Goal: Task Accomplishment & Management: Complete application form

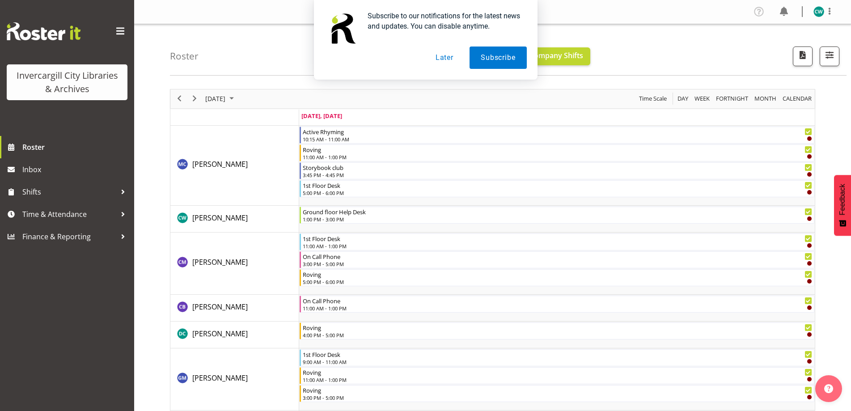
click at [447, 56] on button "Later" at bounding box center [445, 58] width 40 height 22
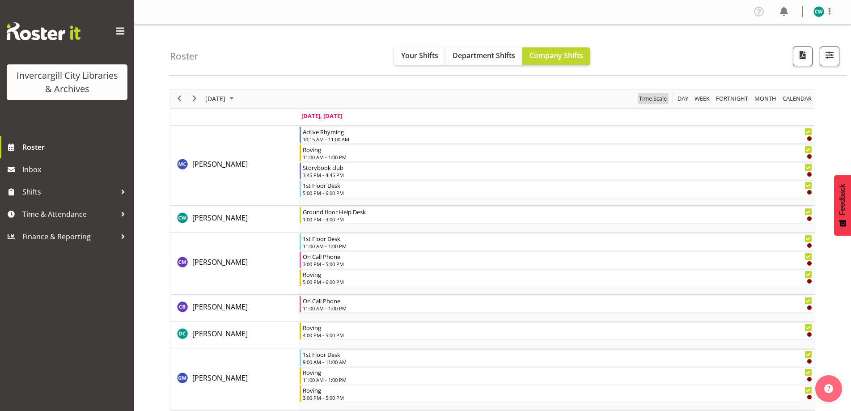
click at [654, 96] on span "Time Scale" at bounding box center [653, 98] width 30 height 11
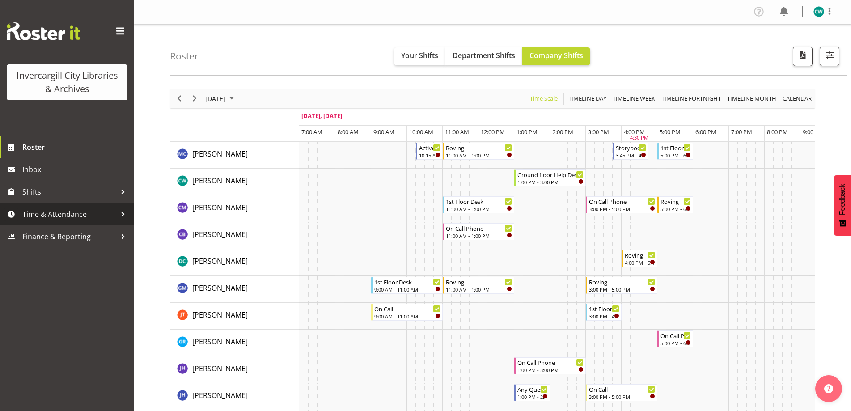
click at [121, 215] on div at bounding box center [122, 214] width 13 height 13
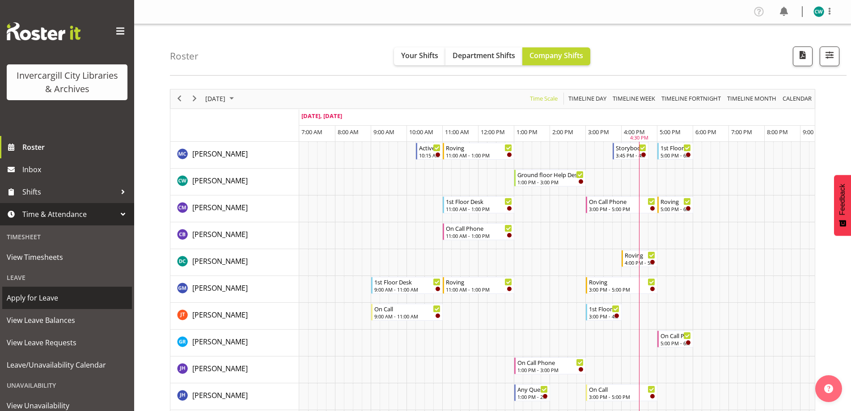
click at [59, 298] on span "Apply for Leave" at bounding box center [67, 297] width 121 height 13
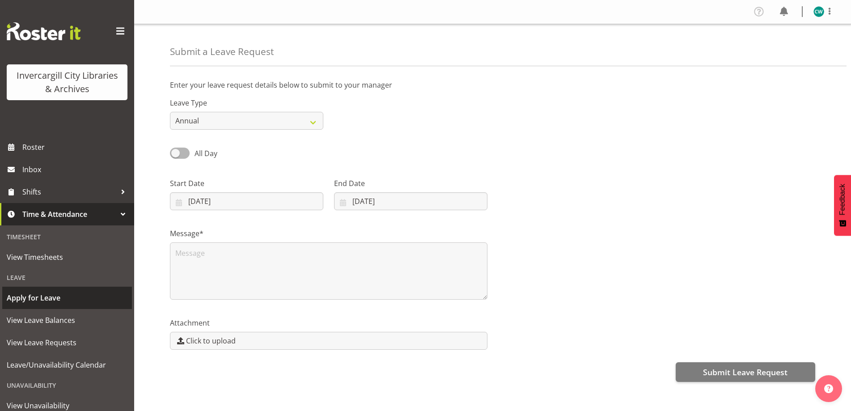
select select "7"
select select "2025"
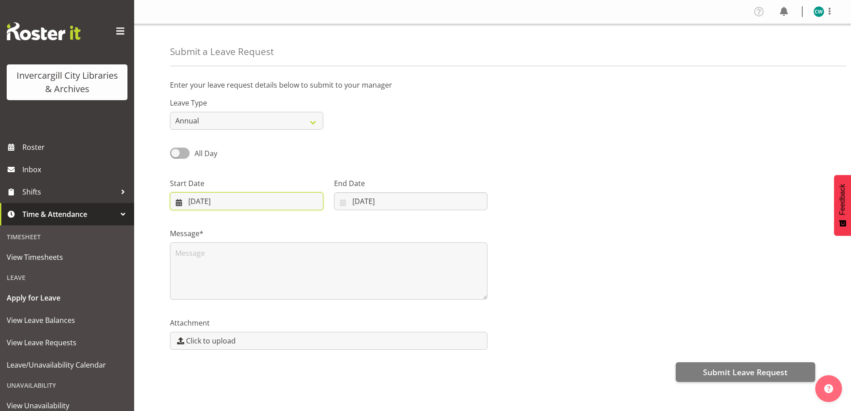
click at [176, 203] on input "26/08/2025" at bounding box center [246, 201] width 153 height 18
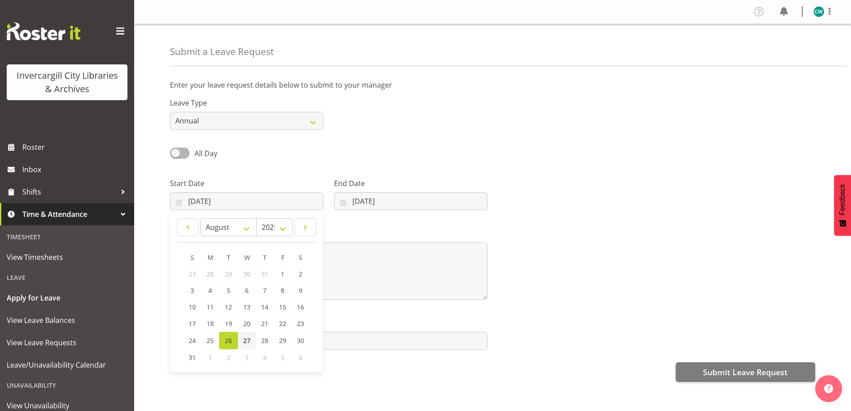
click at [243, 340] on span "27" at bounding box center [246, 340] width 7 height 9
type input "27/08/2025"
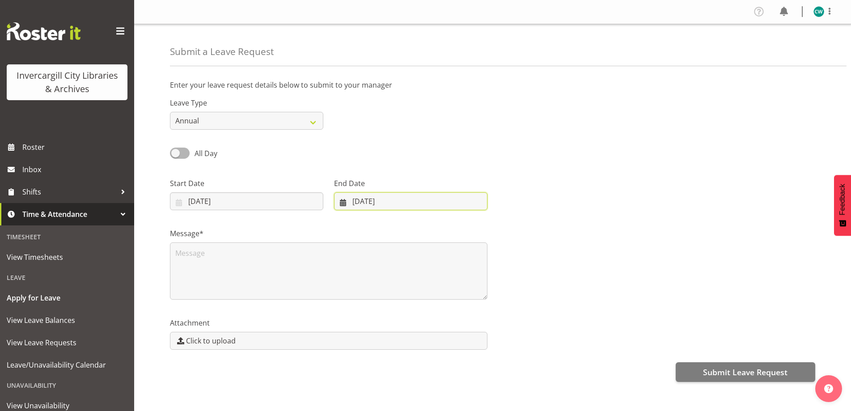
click at [340, 206] on input "26/08/2025" at bounding box center [410, 201] width 153 height 18
click at [459, 339] on span "30" at bounding box center [459, 340] width 7 height 9
type input "30/08/2025"
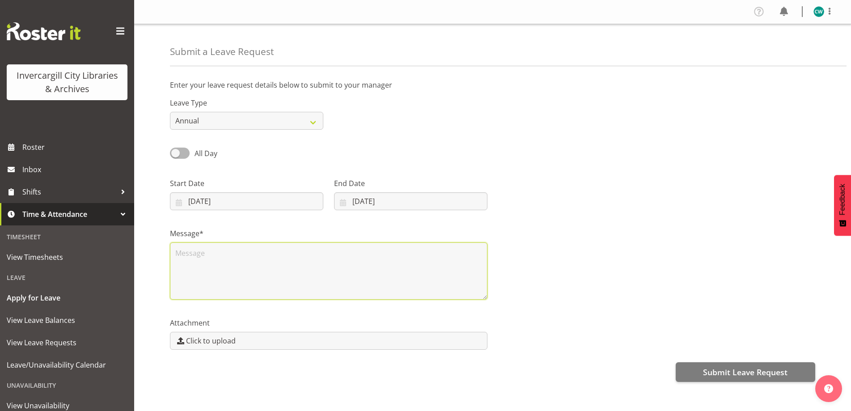
click at [370, 283] on textarea at bounding box center [329, 270] width 318 height 57
type textarea "leave"
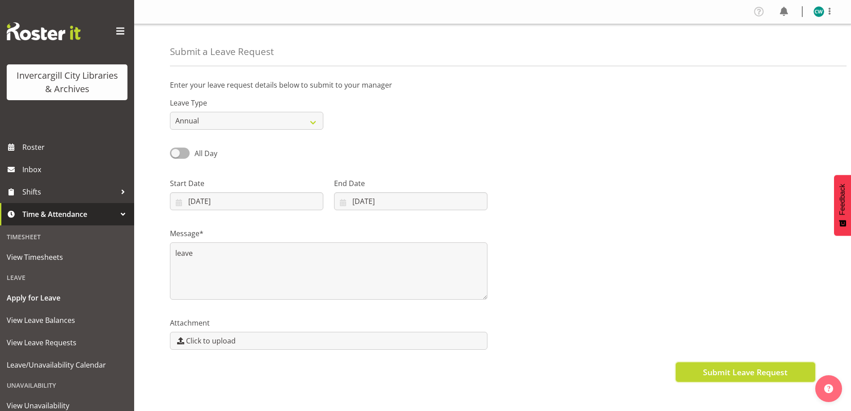
click at [757, 368] on span "Submit Leave Request" at bounding box center [745, 372] width 85 height 12
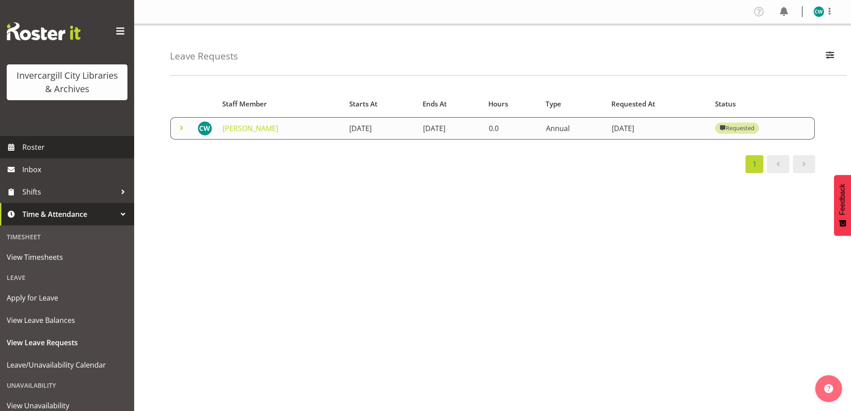
click at [50, 147] on span "Roster" at bounding box center [75, 146] width 107 height 13
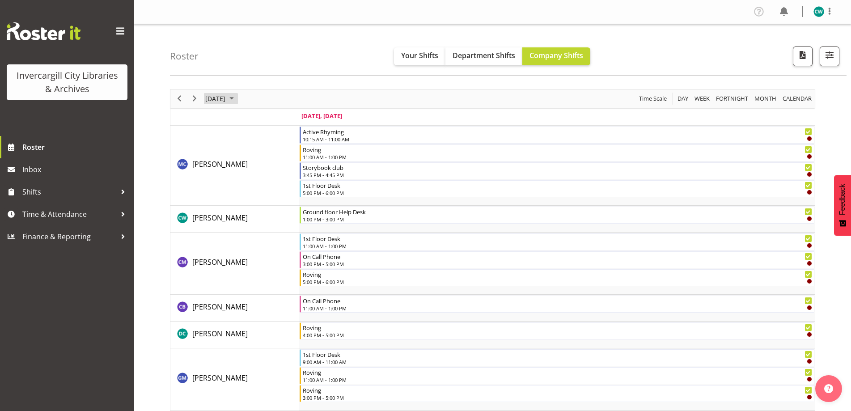
click at [237, 98] on span "August 2025" at bounding box center [231, 98] width 11 height 11
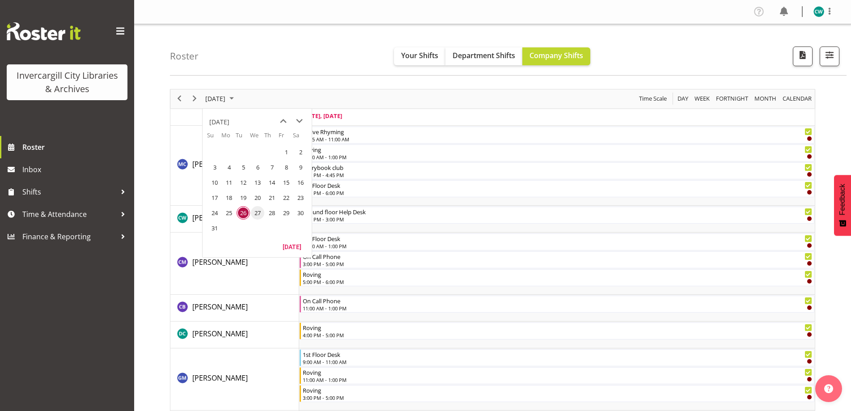
click at [258, 213] on span "27" at bounding box center [257, 212] width 13 height 13
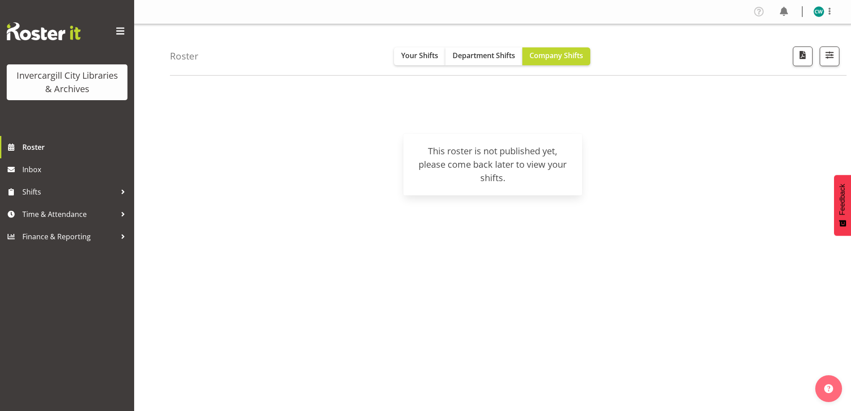
click at [190, 59] on h4 "Roster" at bounding box center [184, 56] width 29 height 10
click at [79, 214] on span "Time & Attendance" at bounding box center [69, 214] width 94 height 13
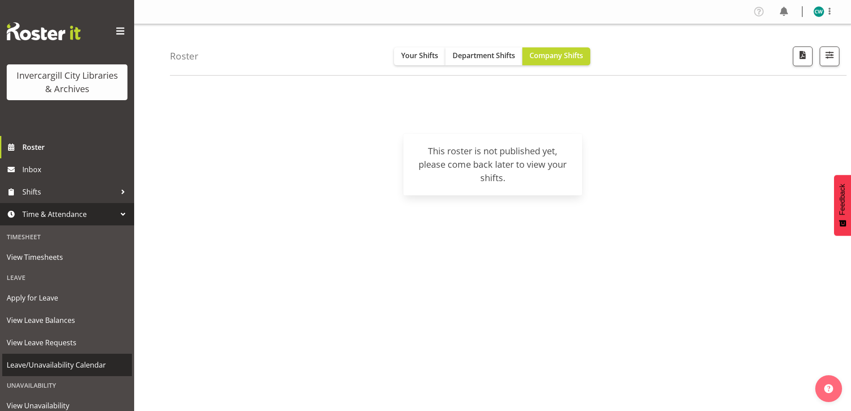
click at [80, 361] on span "Leave/Unavailability Calendar" at bounding box center [67, 364] width 121 height 13
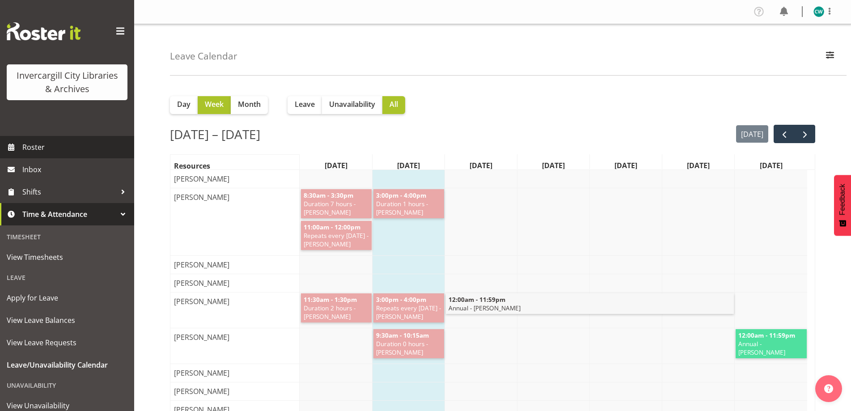
click at [46, 146] on span "Roster" at bounding box center [75, 146] width 107 height 13
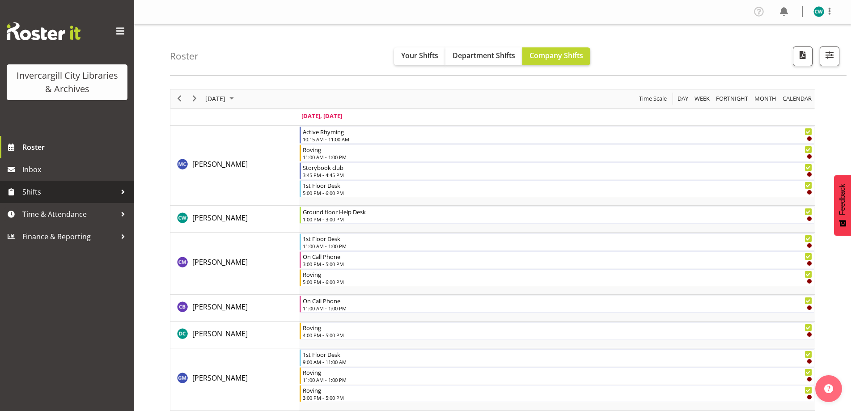
click at [41, 190] on span "Shifts" at bounding box center [69, 191] width 94 height 13
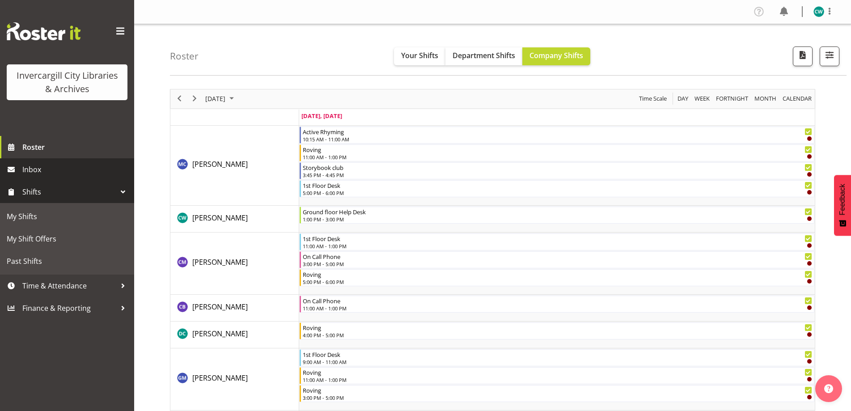
click at [39, 170] on span "Inbox" at bounding box center [75, 169] width 107 height 13
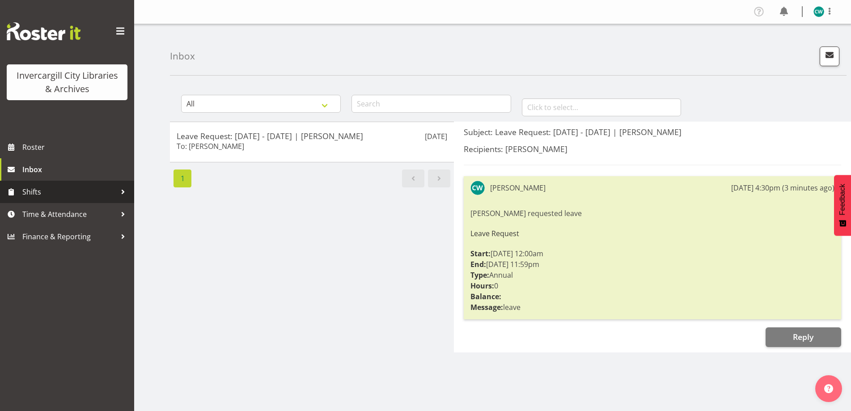
click at [50, 194] on span "Shifts" at bounding box center [69, 191] width 94 height 13
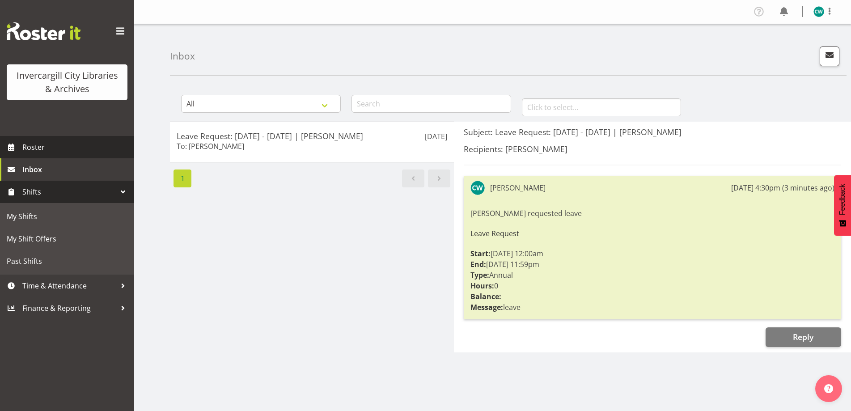
click at [40, 142] on span "Roster" at bounding box center [75, 146] width 107 height 13
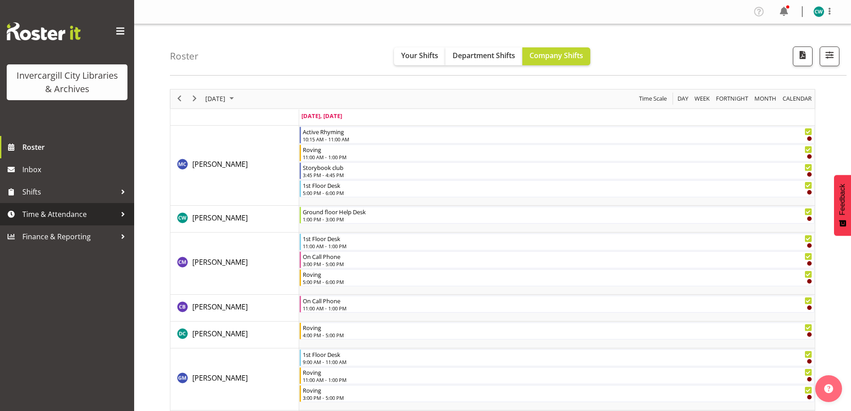
click at [52, 214] on span "Time & Attendance" at bounding box center [69, 214] width 94 height 13
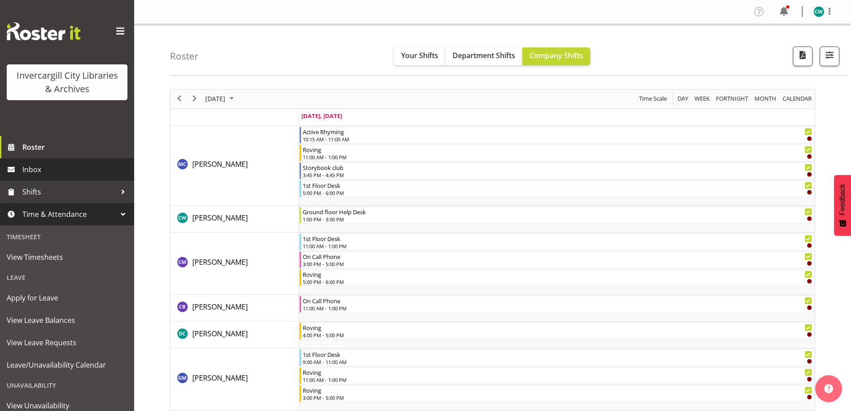
click at [41, 168] on span "Inbox" at bounding box center [75, 169] width 107 height 13
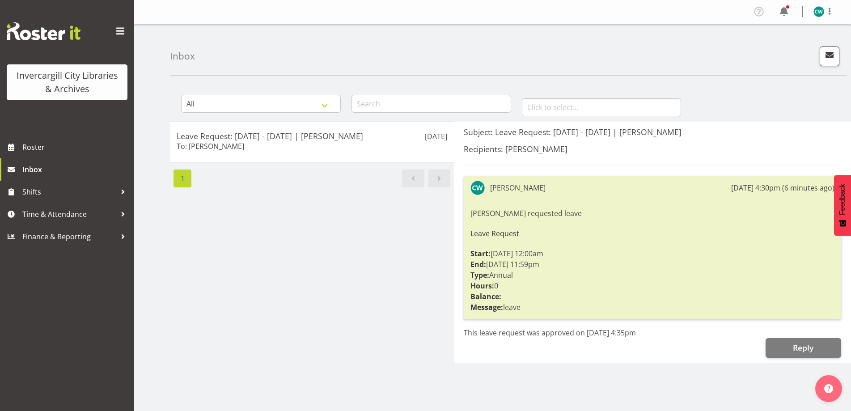
click at [181, 180] on li "1" at bounding box center [182, 179] width 21 height 18
click at [50, 167] on span "Inbox" at bounding box center [75, 169] width 107 height 13
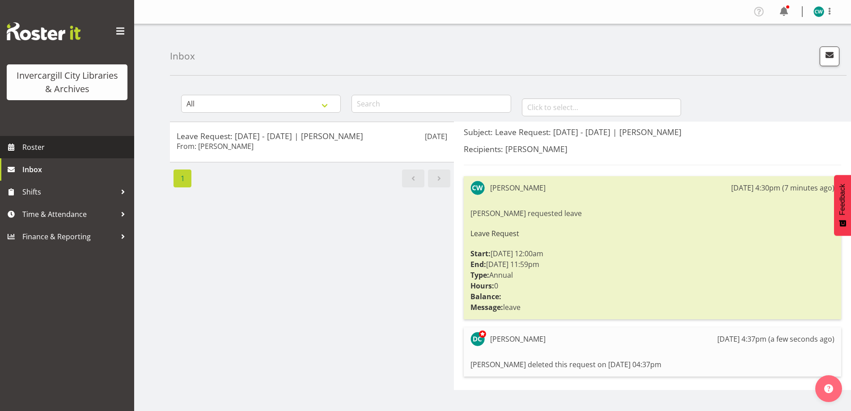
click at [40, 150] on span "Roster" at bounding box center [75, 146] width 107 height 13
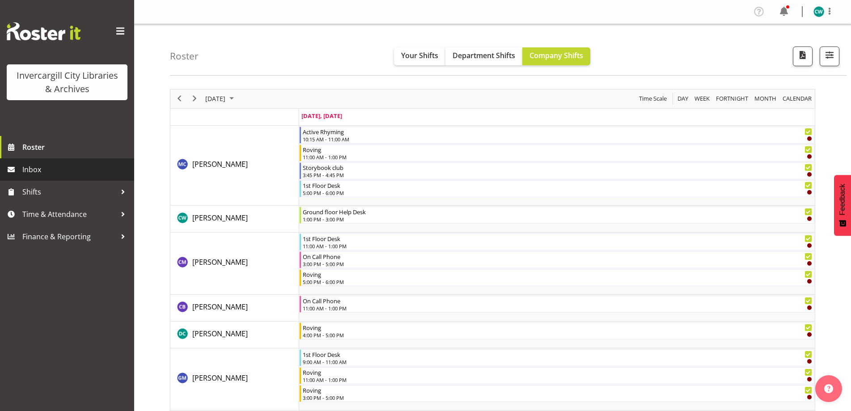
click at [34, 170] on span "Inbox" at bounding box center [75, 169] width 107 height 13
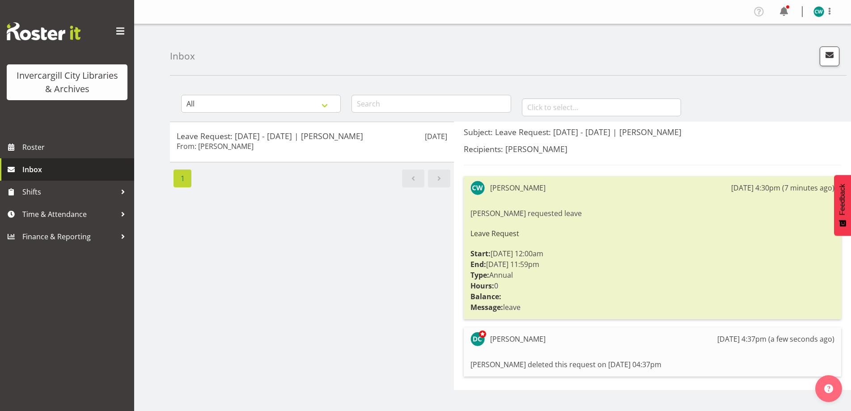
click at [37, 172] on span "Inbox" at bounding box center [75, 169] width 107 height 13
click at [832, 390] on img "button" at bounding box center [829, 388] width 9 height 9
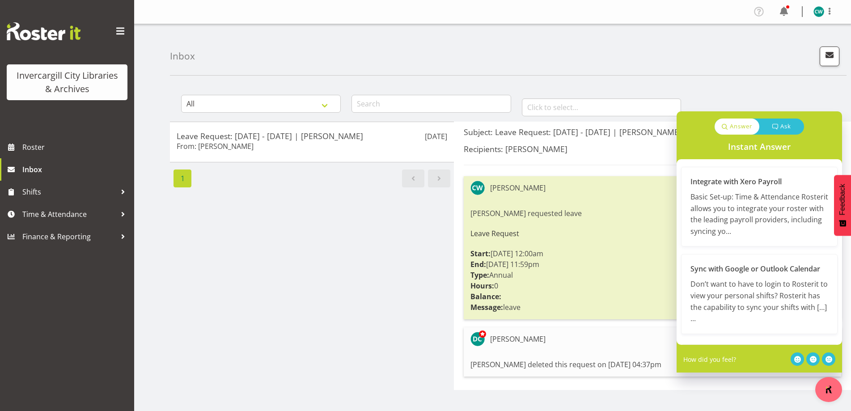
scroll to position [45, 0]
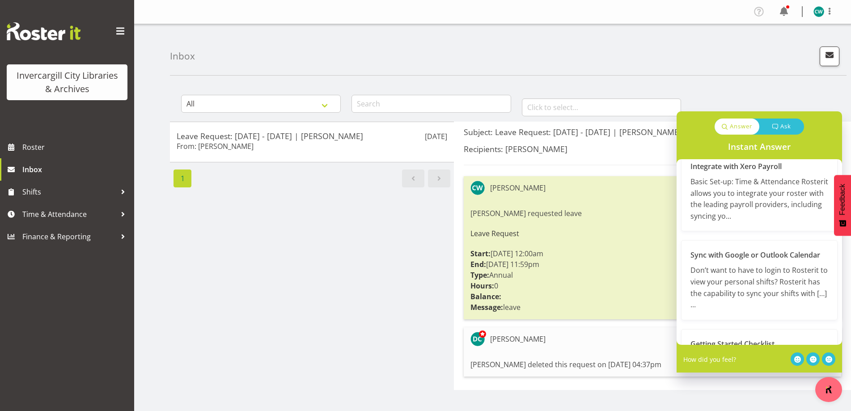
click at [745, 64] on div "Inbox" at bounding box center [508, 49] width 677 height 51
click at [739, 81] on div "Inbox All General Shift Offers Shift Swap Offers Leave Requests January Februar…" at bounding box center [492, 232] width 717 height 416
click at [289, 284] on div "Aug 26th Leave Request: 27/08/25 - 30/08/25 | Catherine Wilson From: Donald Cun…" at bounding box center [312, 256] width 284 height 268
click at [286, 285] on div "Aug 26th Leave Request: 27/08/25 - 30/08/25 | Catherine Wilson From: Donald Cun…" at bounding box center [312, 256] width 284 height 268
click at [34, 169] on span "Inbox" at bounding box center [75, 169] width 107 height 13
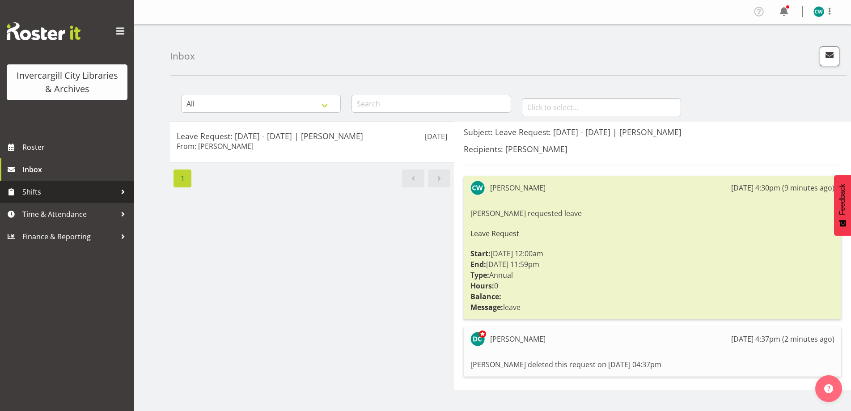
click at [32, 190] on span "Shifts" at bounding box center [69, 191] width 94 height 13
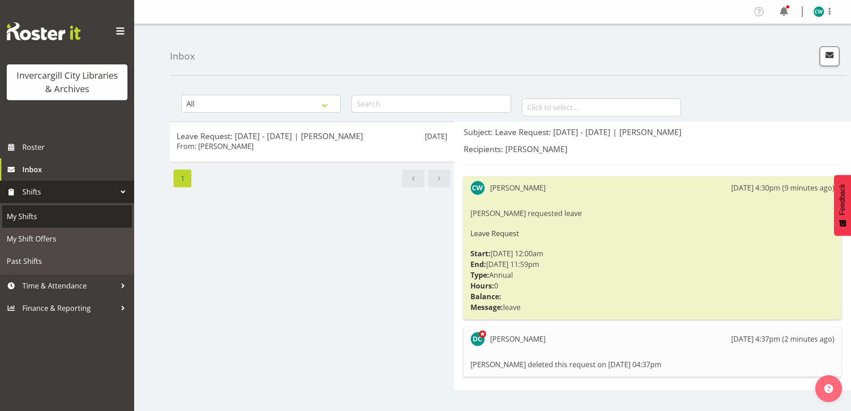
click at [30, 213] on span "My Shifts" at bounding box center [67, 216] width 121 height 13
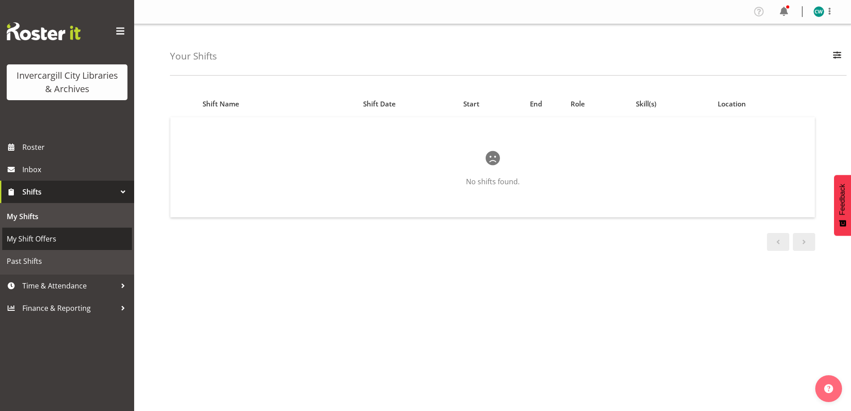
click at [41, 237] on span "My Shift Offers" at bounding box center [67, 238] width 121 height 13
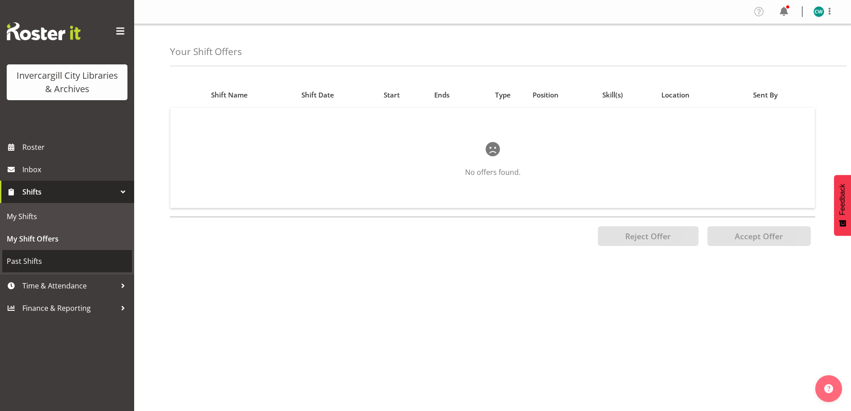
click at [30, 262] on span "Past Shifts" at bounding box center [67, 261] width 121 height 13
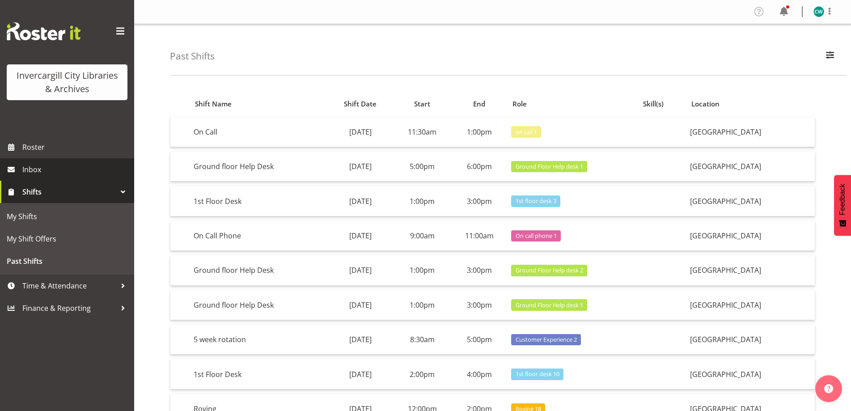
click at [29, 170] on span "Inbox" at bounding box center [75, 169] width 107 height 13
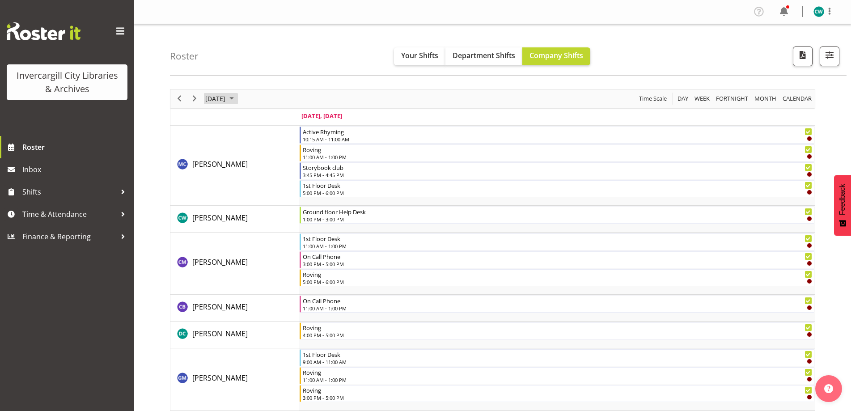
click at [237, 101] on span "August 2025" at bounding box center [231, 98] width 11 height 11
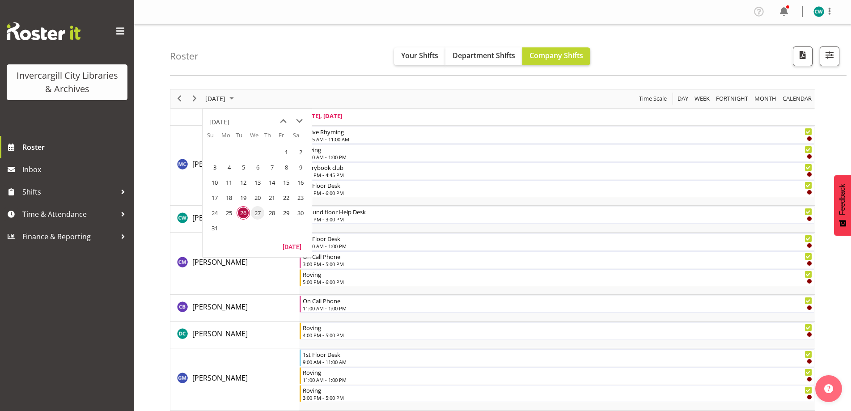
click at [260, 212] on span "27" at bounding box center [257, 212] width 13 height 13
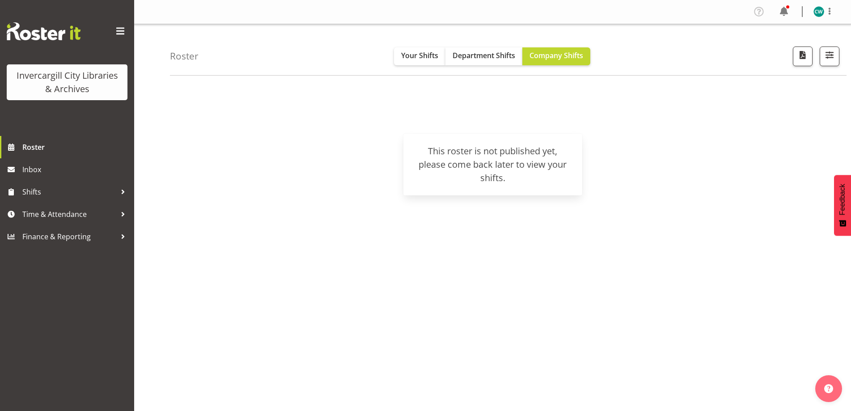
click at [183, 60] on h4 "Roster" at bounding box center [184, 56] width 29 height 10
click at [252, 59] on div "Roster Your Shifts Department Shifts Company Shifts All Locations Clear Bluff L…" at bounding box center [508, 49] width 677 height 51
click at [38, 170] on span "Inbox" at bounding box center [75, 169] width 107 height 13
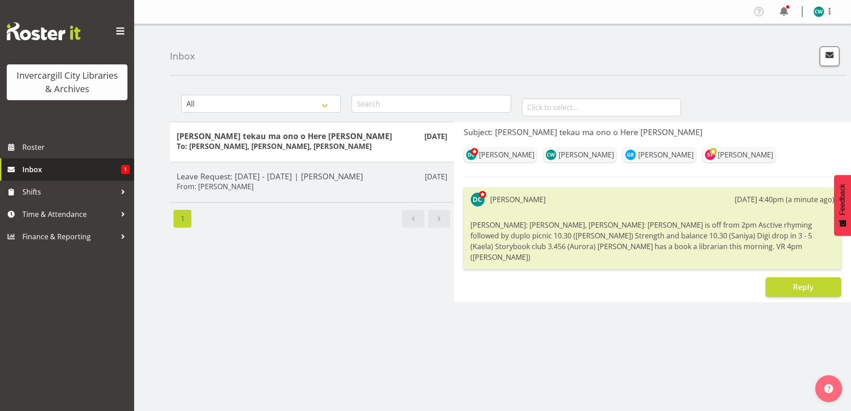
click at [124, 170] on span "1" at bounding box center [125, 169] width 9 height 9
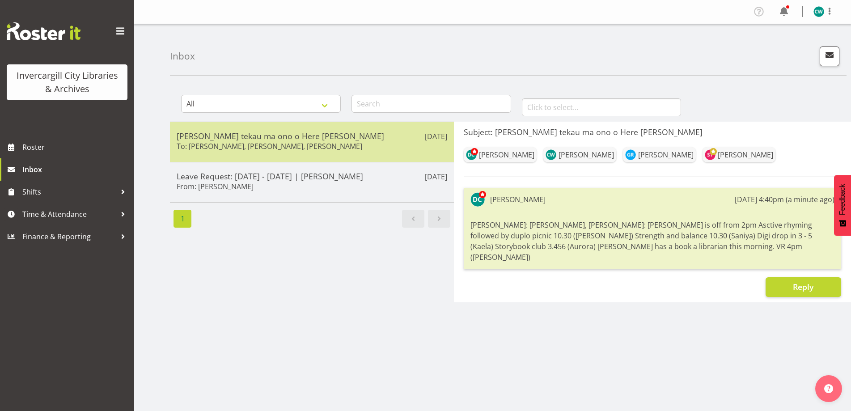
click at [267, 139] on h5 "[PERSON_NAME] tekau ma ono o Here [PERSON_NAME]" at bounding box center [312, 136] width 271 height 10
click at [324, 147] on h6 "To: [PERSON_NAME], [PERSON_NAME], [PERSON_NAME]" at bounding box center [270, 146] width 186 height 9
click at [392, 148] on div "Rātu rua tekau ma ono o Here turi kōkā To: Catherine Wilson, Grace Roscoe-Squir…" at bounding box center [312, 142] width 271 height 22
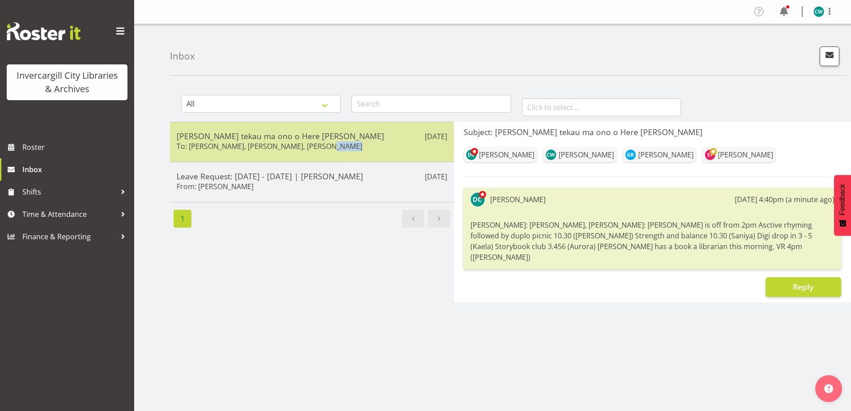
click at [392, 148] on div "Rātu rua tekau ma ono o Here turi kōkā To: Catherine Wilson, Grace Roscoe-Squir…" at bounding box center [312, 142] width 271 height 22
click at [397, 146] on div "Rātu rua tekau ma ono o Here turi kōkā To: Catherine Wilson, Grace Roscoe-Squir…" at bounding box center [312, 142] width 271 height 22
click at [383, 131] on h5 "Rātu rua tekau ma ono o Here turi kōkā" at bounding box center [312, 136] width 271 height 10
click at [361, 133] on h5 "Rātu rua tekau ma ono o Here turi kōkā" at bounding box center [312, 136] width 271 height 10
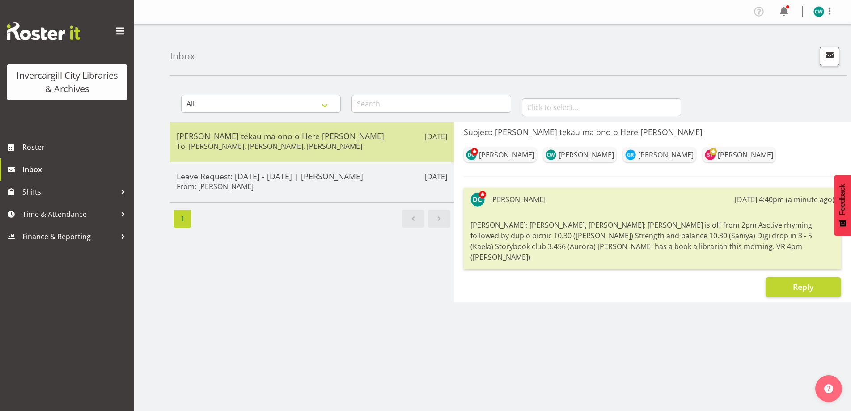
click at [361, 133] on h5 "Rātu rua tekau ma ono o Here turi kōkā" at bounding box center [312, 136] width 271 height 10
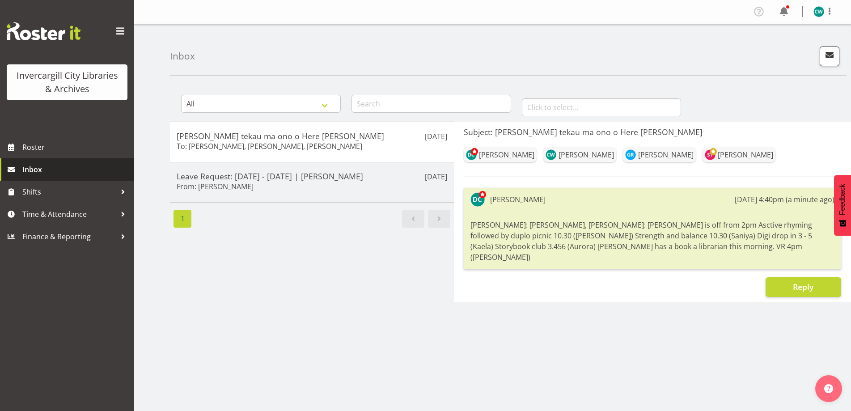
click at [39, 170] on span "Inbox" at bounding box center [75, 169] width 107 height 13
click at [33, 141] on span "Roster" at bounding box center [75, 146] width 107 height 13
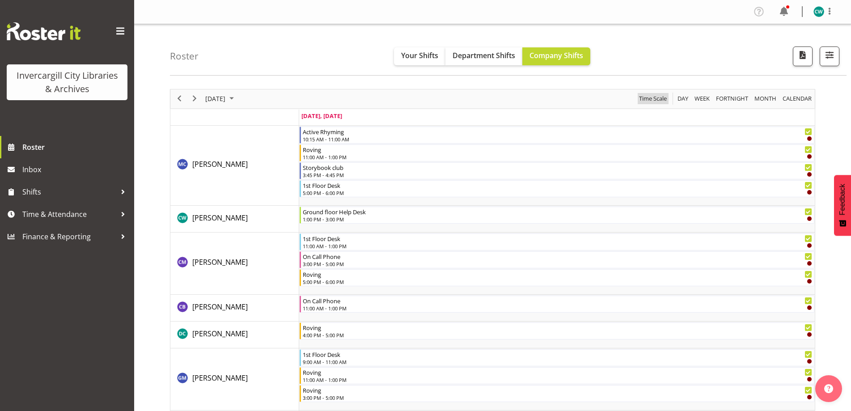
click at [659, 99] on span "Time Scale" at bounding box center [653, 98] width 30 height 11
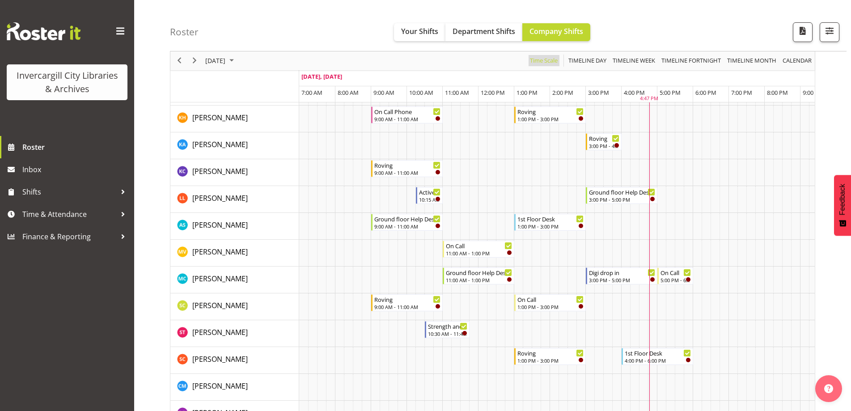
scroll to position [358, 0]
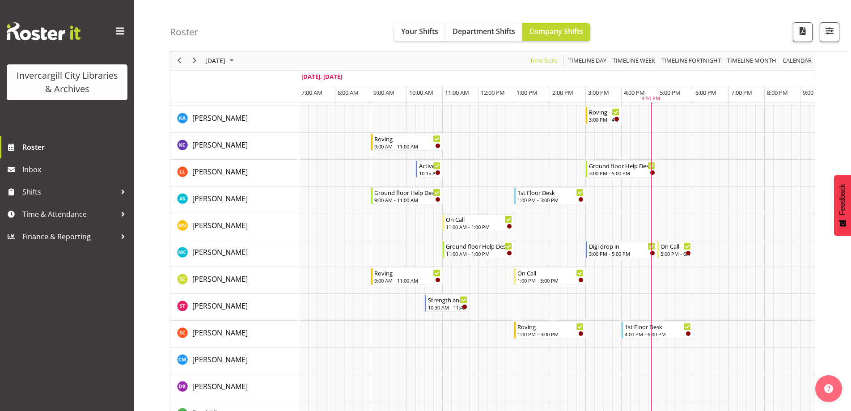
click at [119, 31] on span at bounding box center [120, 31] width 14 height 14
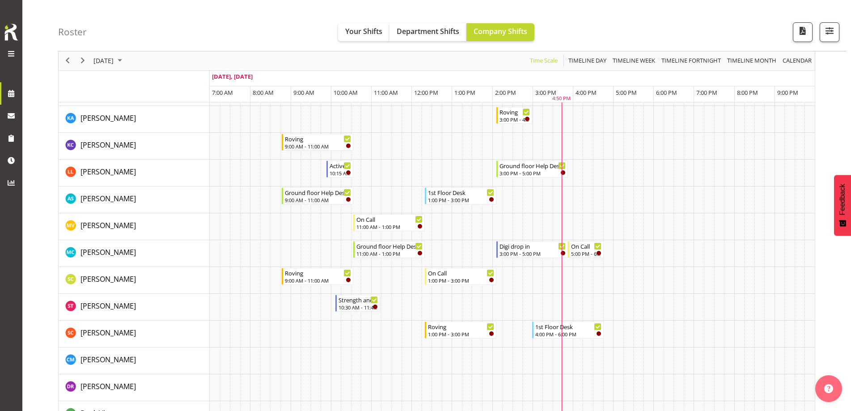
click at [12, 54] on span at bounding box center [11, 53] width 11 height 11
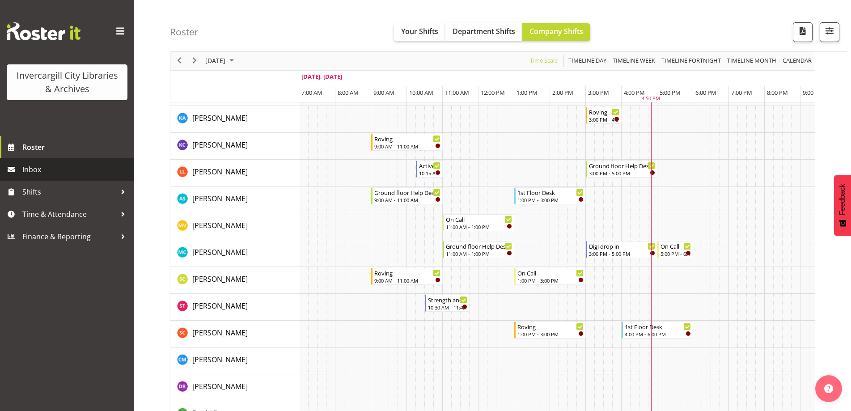
click at [58, 169] on span "Inbox" at bounding box center [75, 169] width 107 height 13
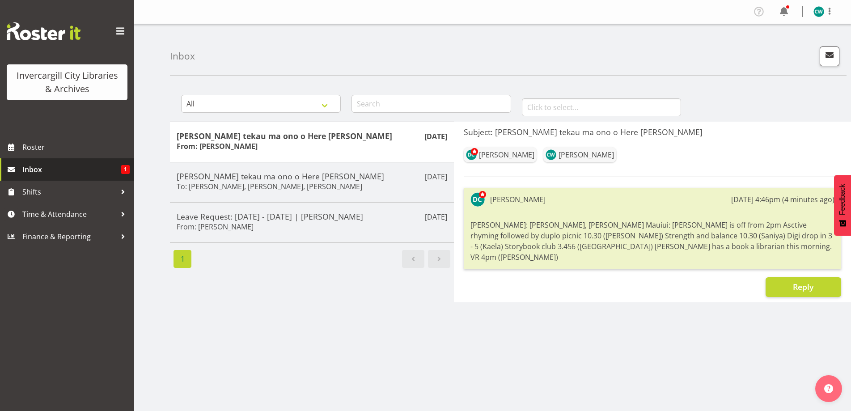
click at [124, 169] on span "1" at bounding box center [125, 169] width 9 height 9
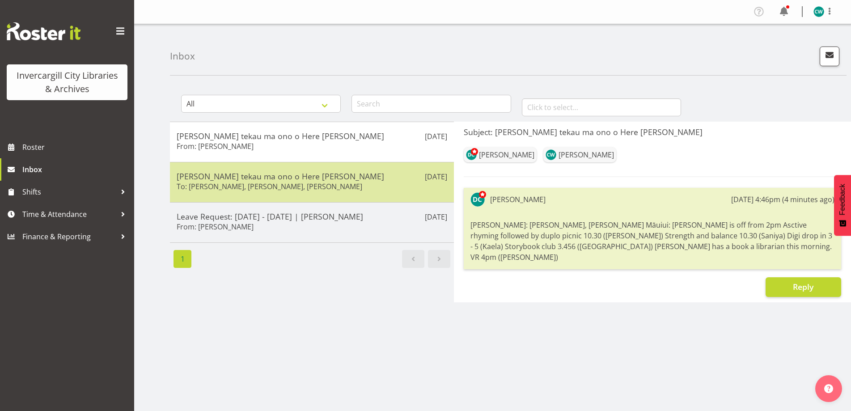
click at [277, 177] on h5 "[PERSON_NAME] tekau ma ono o Here [PERSON_NAME]" at bounding box center [312, 176] width 271 height 10
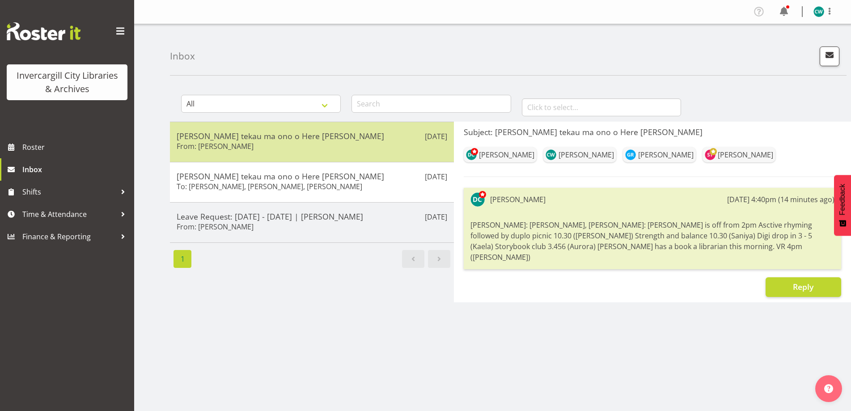
click at [282, 154] on div "Aug 26th Rātu rua tekau ma ono o Here turi kōkā From: Donald Cunningham" at bounding box center [312, 142] width 284 height 40
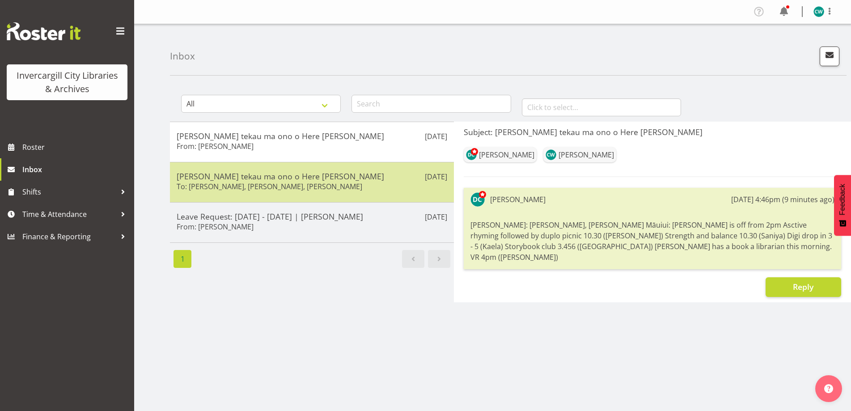
click at [354, 191] on h6 "To: [PERSON_NAME], [PERSON_NAME], [PERSON_NAME]" at bounding box center [270, 186] width 186 height 9
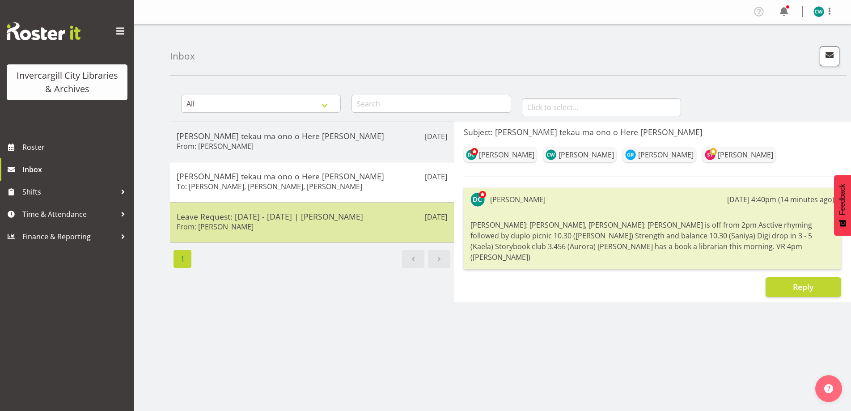
click at [342, 212] on h5 "Leave Request: 27/08/25 - 30/08/25 | Catherine Wilson" at bounding box center [312, 217] width 271 height 10
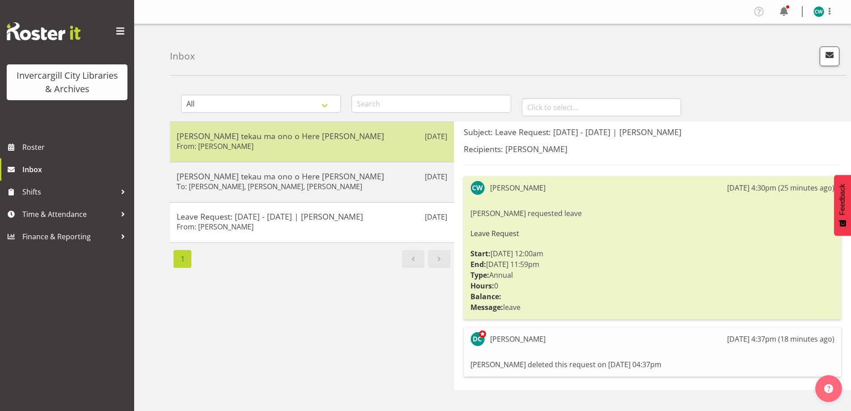
click at [346, 156] on div "Aug 26th Rātu rua tekau ma ono o Here turi kōkā From: Donald Cunningham" at bounding box center [312, 142] width 284 height 40
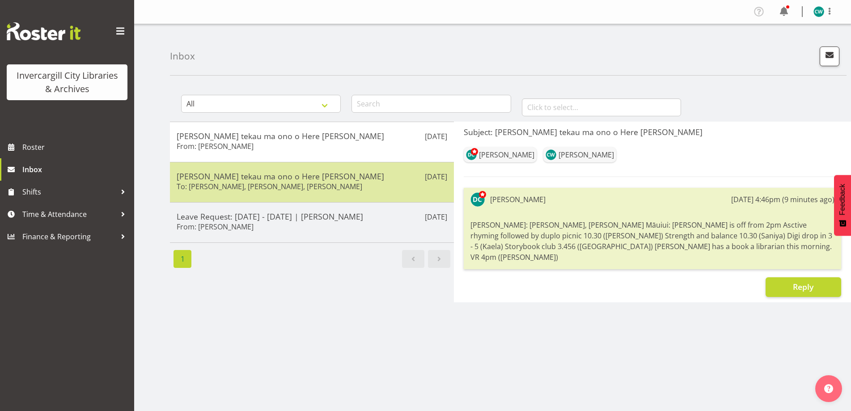
click at [353, 188] on h6 "To: Catherine Wilson, Grace Roscoe-Squires, Saniya Thompson" at bounding box center [270, 186] width 186 height 9
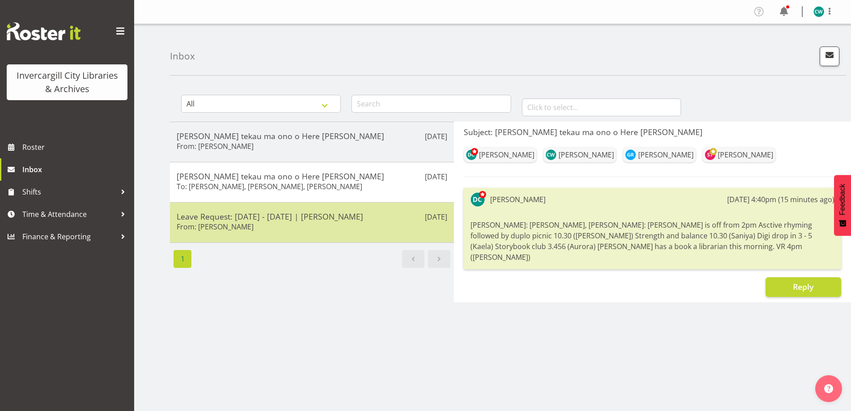
click at [281, 219] on h5 "Leave Request: 27/08/25 - 30/08/25 | Catherine Wilson" at bounding box center [312, 217] width 271 height 10
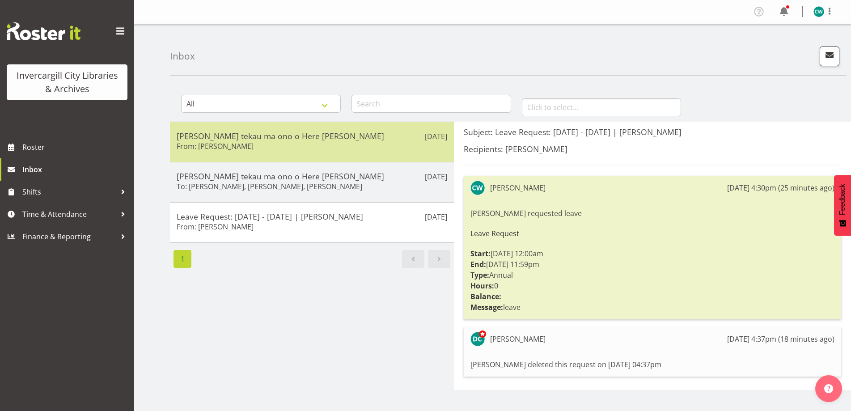
click at [323, 156] on div "Aug 26th Rātu rua tekau ma ono o Here turi kōkā From: Donald Cunningham" at bounding box center [312, 142] width 284 height 40
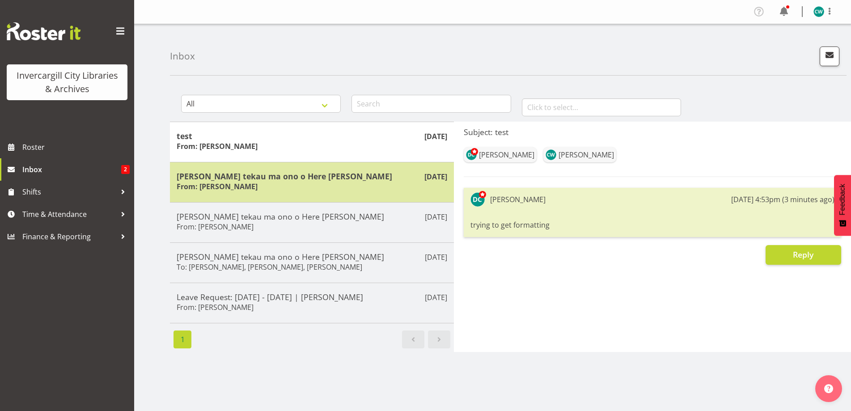
click at [308, 183] on div "Rātu rua tekau ma ono o Here turi kōkā From: Donald Cunningham" at bounding box center [312, 182] width 271 height 22
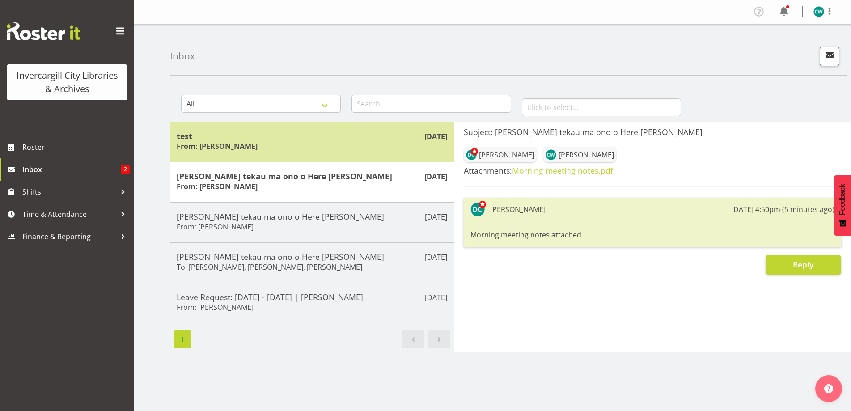
click at [330, 147] on div "test From: Donald Cunningham" at bounding box center [312, 142] width 271 height 22
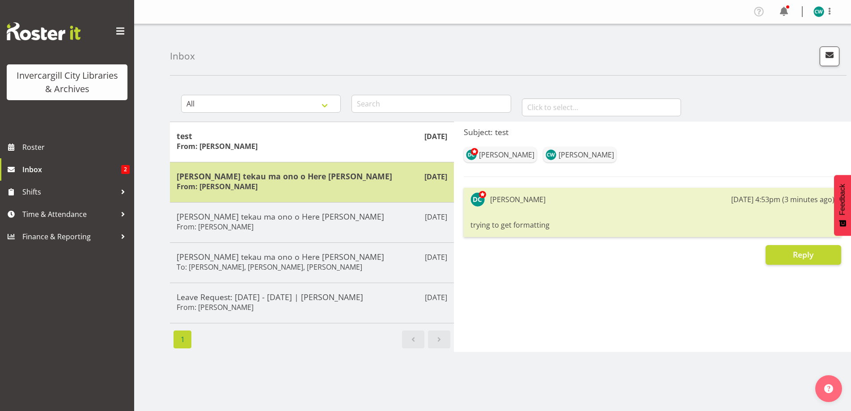
click at [388, 185] on div "Rātu rua tekau ma ono o Here turi kōkā From: Donald Cunningham" at bounding box center [312, 182] width 271 height 22
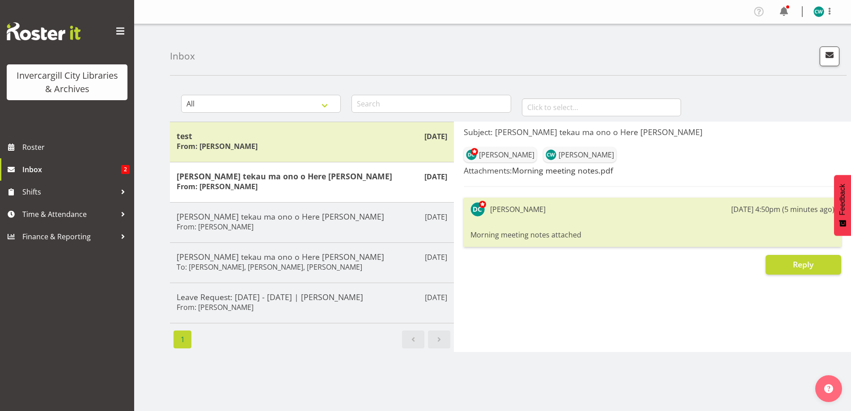
click at [566, 172] on link "Morning meeting notes.pdf" at bounding box center [562, 170] width 101 height 11
click at [629, 221] on div "Donald Cunningham 26th Aug 4:50pm (5 minutes ago) Morning meeting notes attached" at bounding box center [653, 222] width 378 height 49
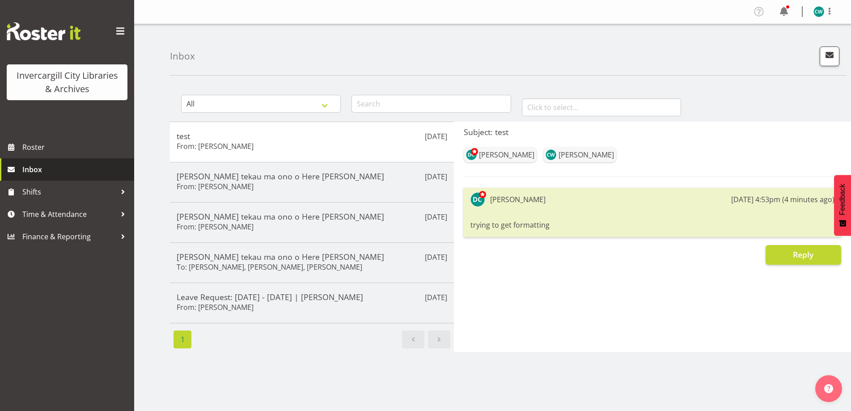
click at [50, 175] on span "Inbox" at bounding box center [75, 169] width 107 height 13
click at [37, 149] on span "Roster" at bounding box center [75, 146] width 107 height 13
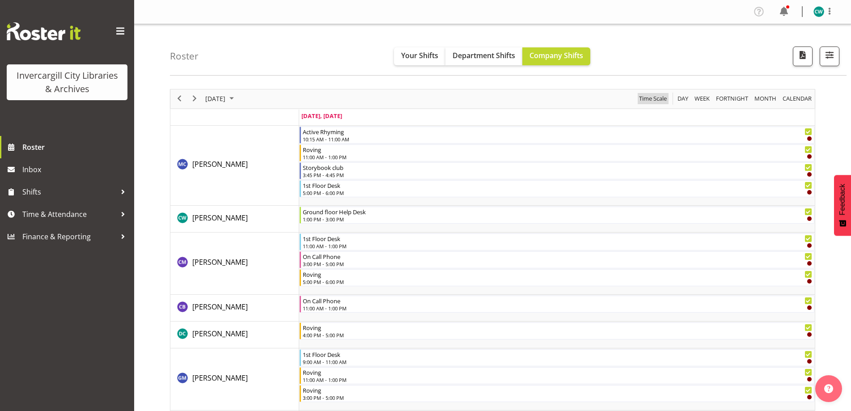
click at [657, 97] on span "Time Scale" at bounding box center [653, 98] width 30 height 11
